Goal: Check status

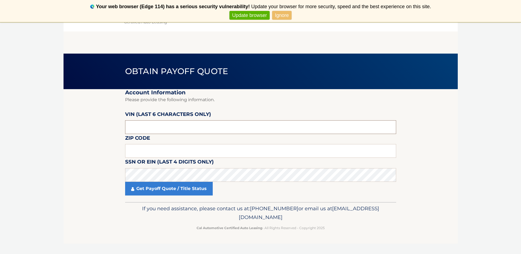
click at [155, 132] on input "text" at bounding box center [260, 127] width 271 height 14
drag, startPoint x: 146, startPoint y: 128, endPoint x: 117, endPoint y: 128, distance: 29.0
click at [117, 128] on section "Account Information Please provide the following information. VIN (last 6 chara…" at bounding box center [260, 145] width 394 height 113
click at [313, 140] on fieldset "Account Information Please provide the following information. VIN (last 6 chara…" at bounding box center [260, 145] width 271 height 113
click at [162, 127] on input "text" at bounding box center [260, 127] width 271 height 14
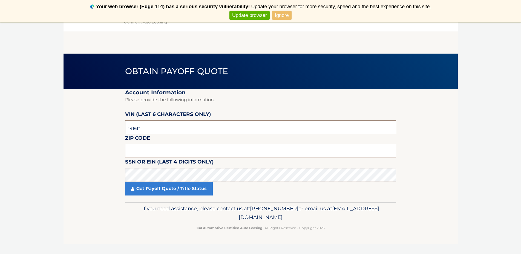
type input "141612"
type input "08075"
click button "For Originating Dealer" at bounding box center [0, 0] width 0 height 0
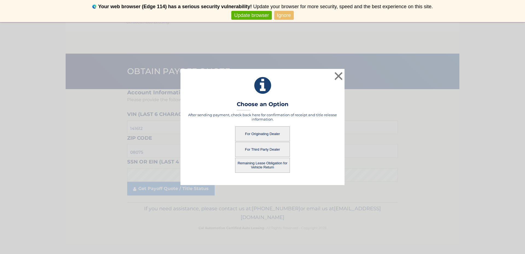
click at [253, 133] on button "For Originating Dealer" at bounding box center [262, 133] width 55 height 15
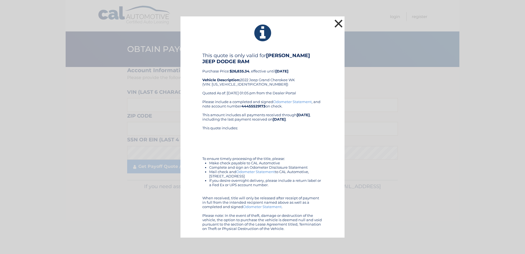
click at [341, 24] on button "×" at bounding box center [338, 23] width 11 height 11
